Goal: Transaction & Acquisition: Purchase product/service

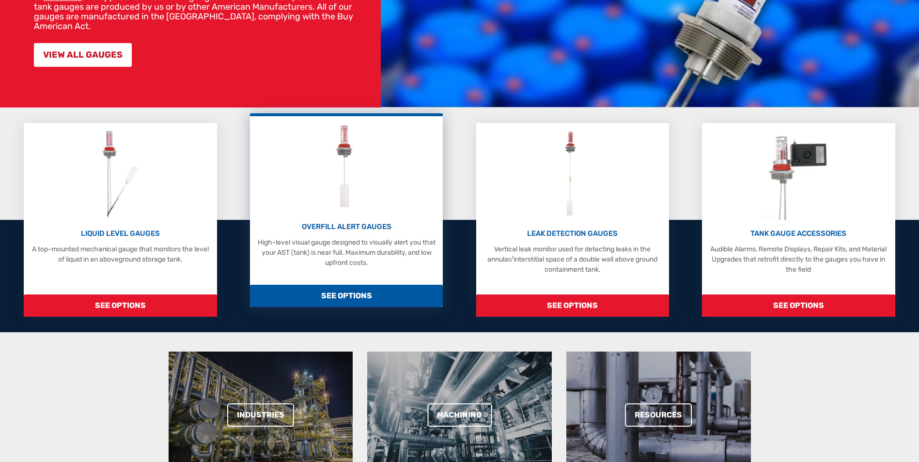
click at [350, 229] on p "OVERFILL ALERT GAUGES" at bounding box center [346, 226] width 183 height 11
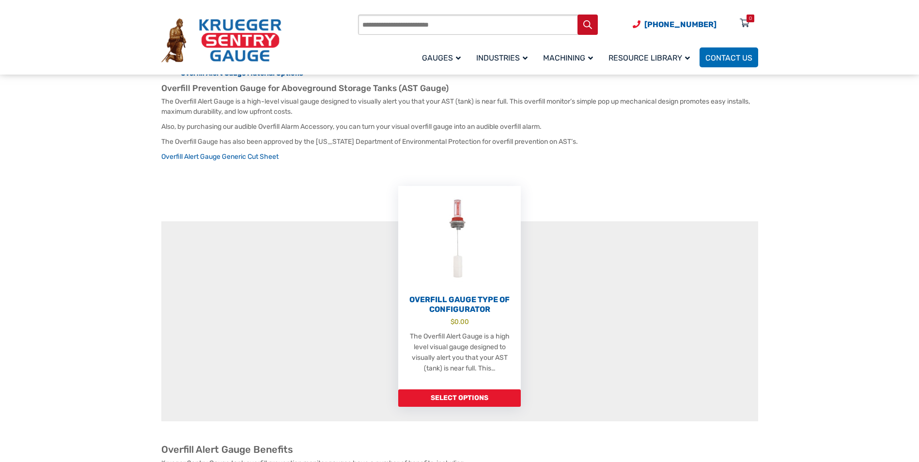
scroll to position [194, 0]
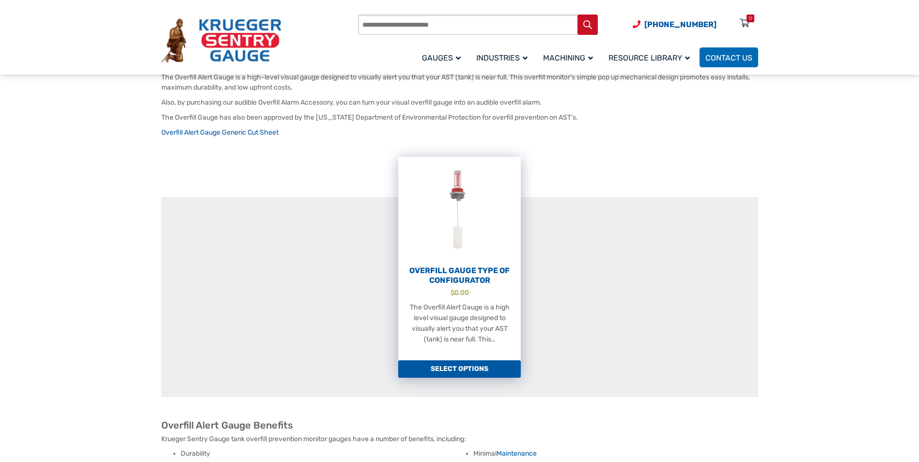
click at [463, 282] on h2 "Overfill Gauge Type OF Configurator" at bounding box center [459, 275] width 123 height 19
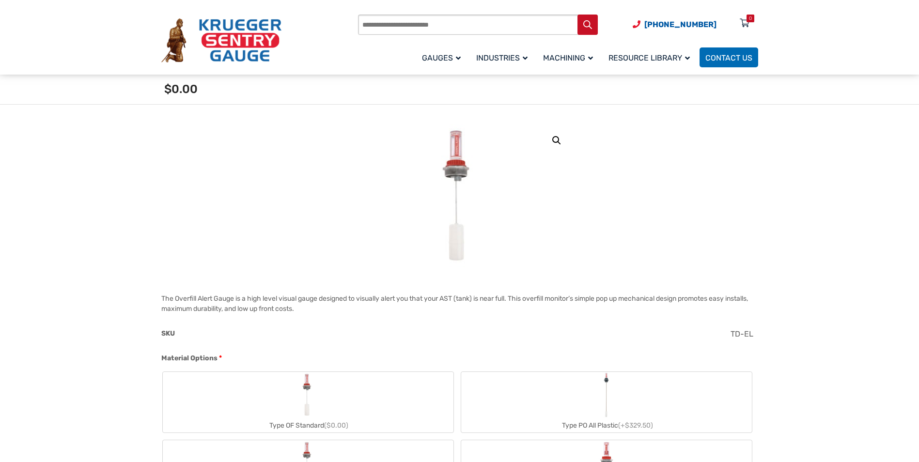
scroll to position [255, 0]
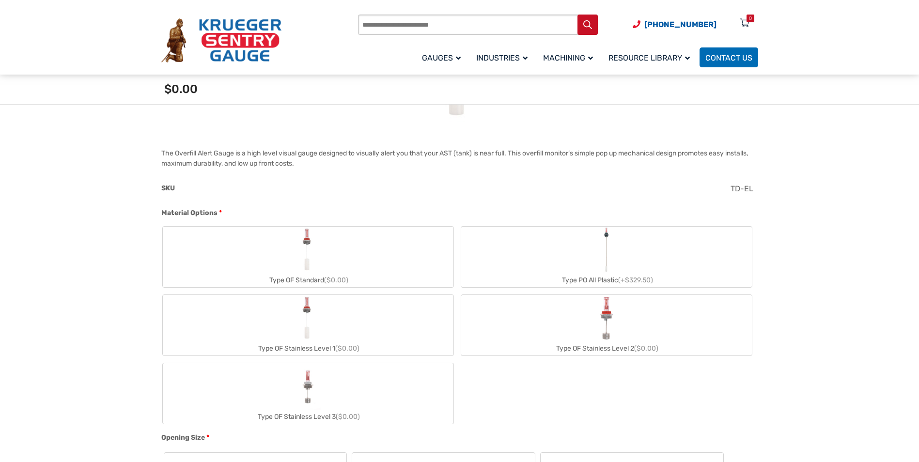
click at [621, 255] on label "Type PO All Plastic (+$329.50)" at bounding box center [606, 257] width 291 height 61
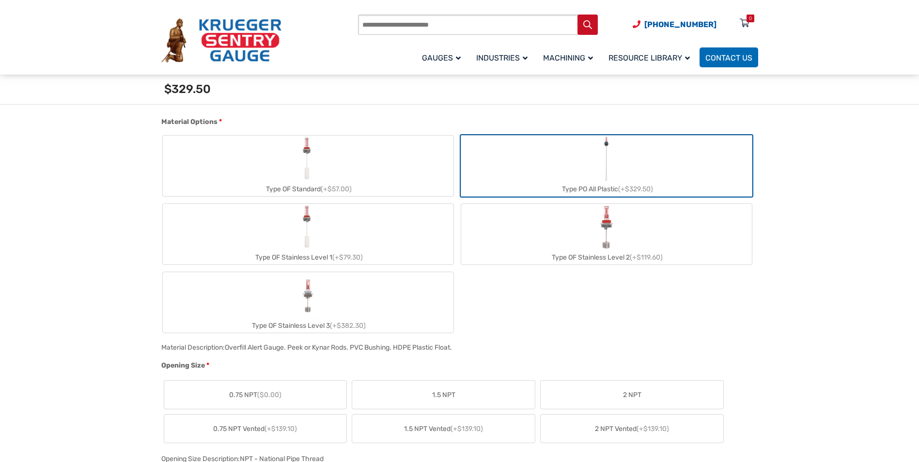
scroll to position [400, 0]
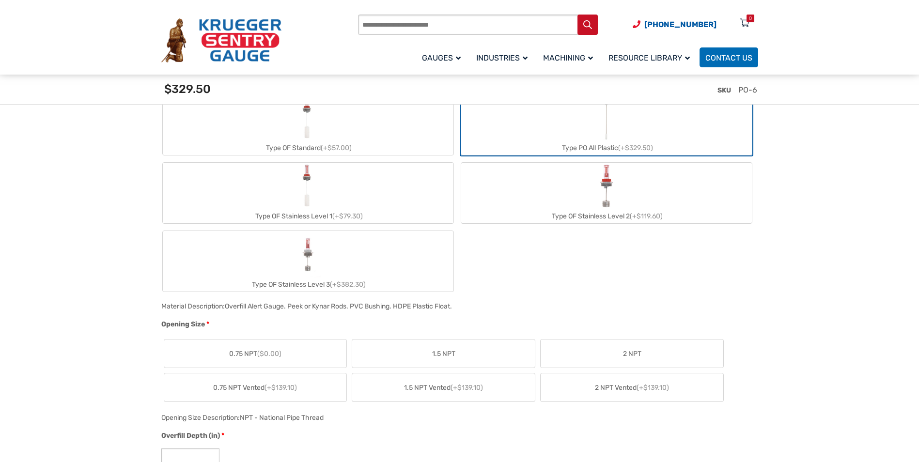
click at [621, 355] on label "2 NPT" at bounding box center [631, 353] width 183 height 28
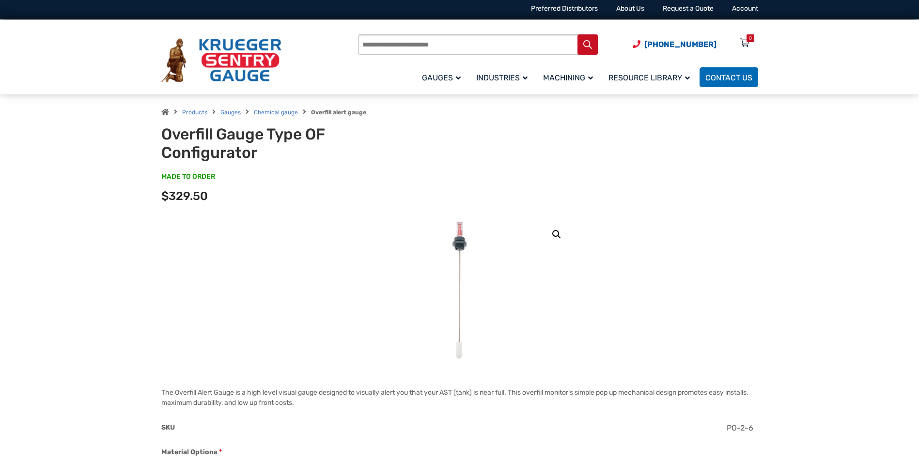
scroll to position [0, 0]
